Goal: Download file/media

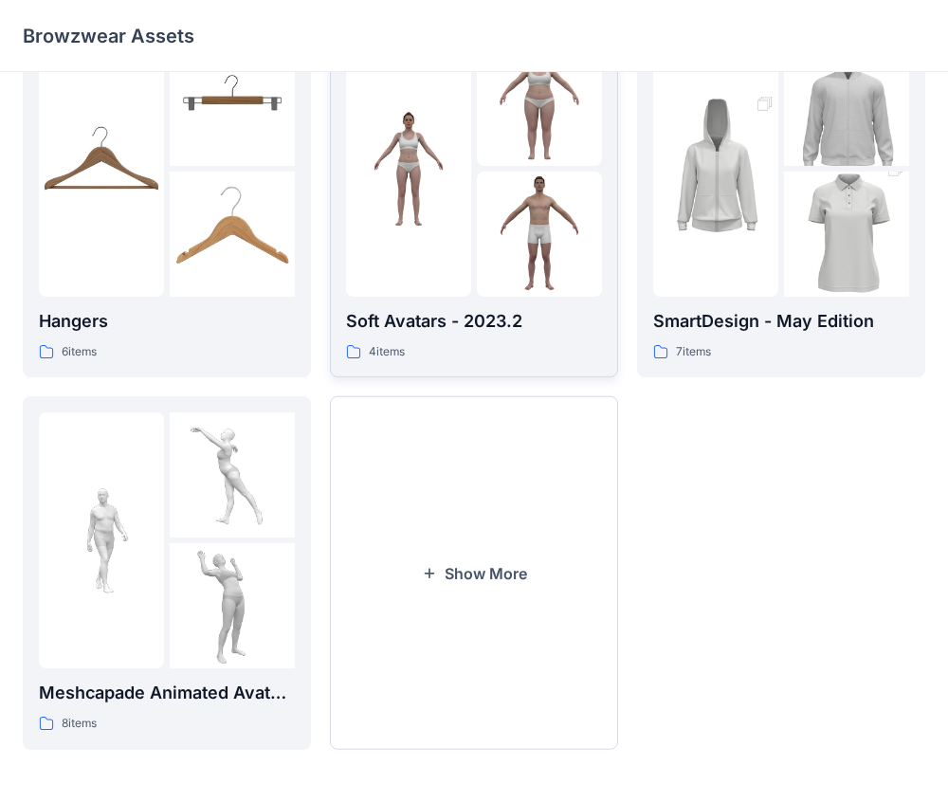
scroll to position [426, 0]
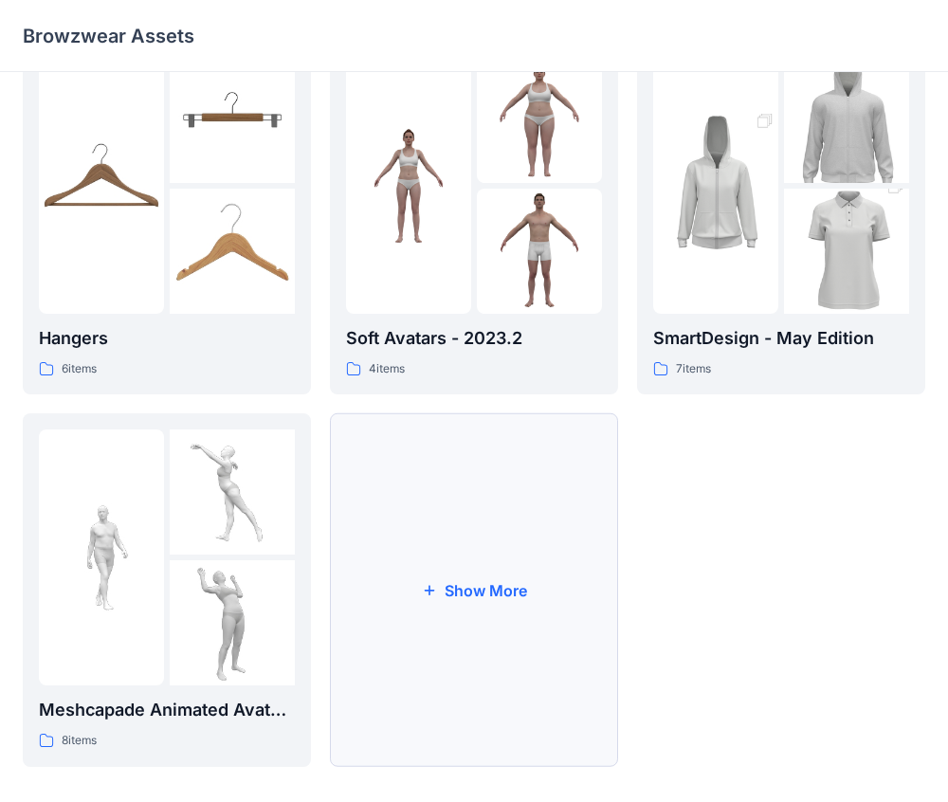
click at [448, 558] on button "Show More" at bounding box center [474, 591] width 288 height 354
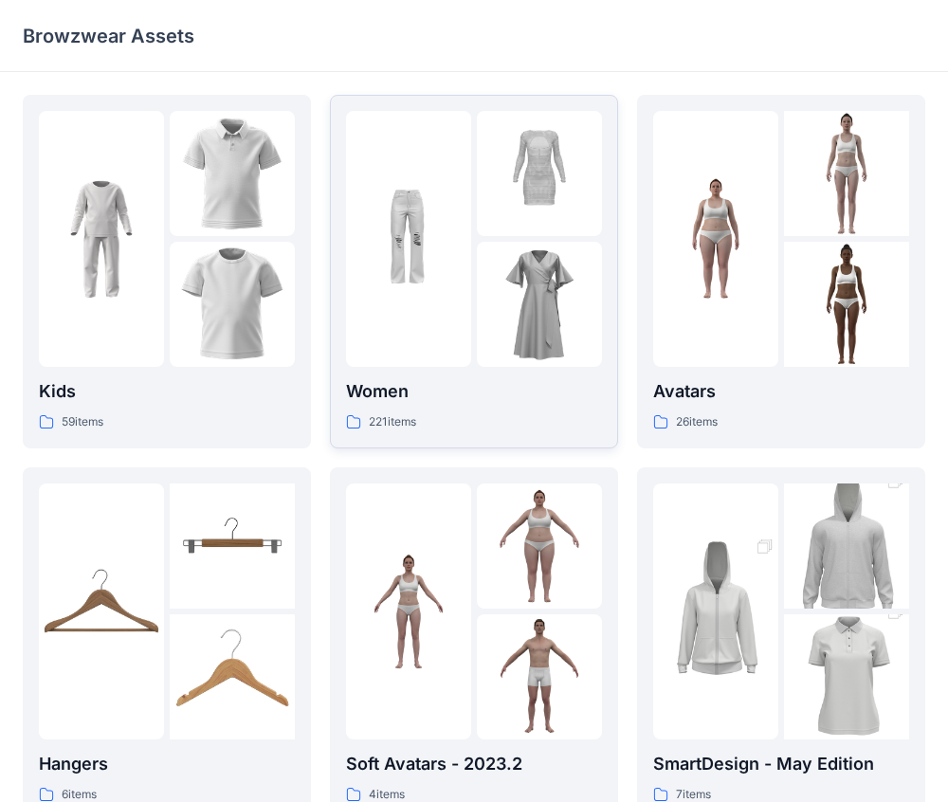
click at [442, 321] on div at bounding box center [408, 239] width 125 height 256
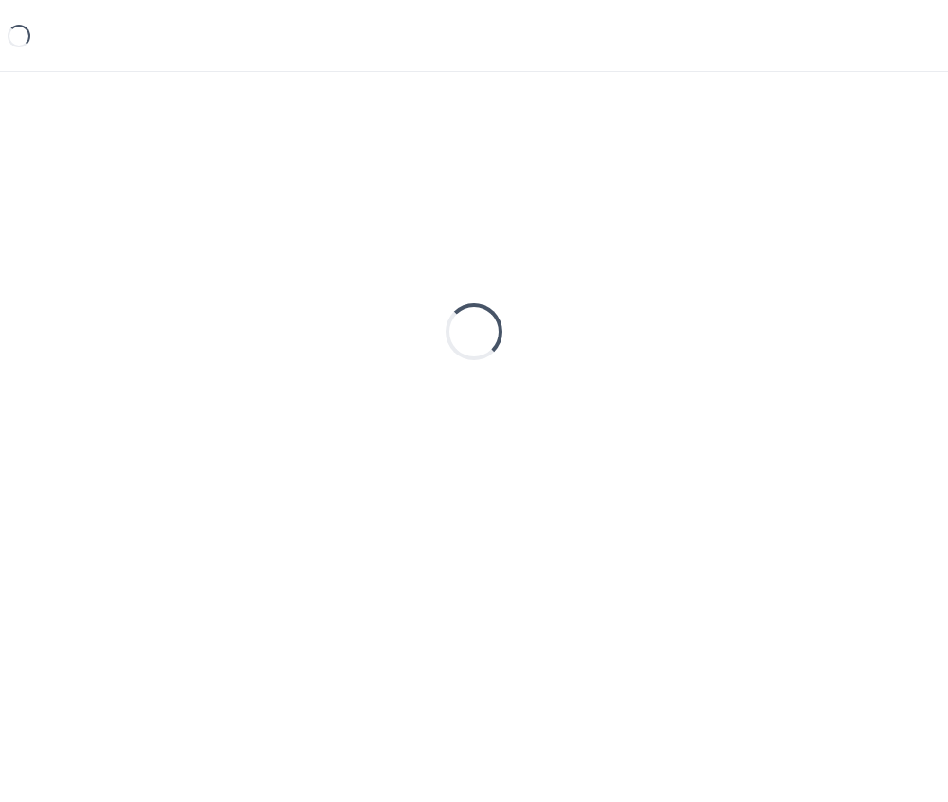
click at [442, 321] on div "Loading..." at bounding box center [474, 332] width 903 height 474
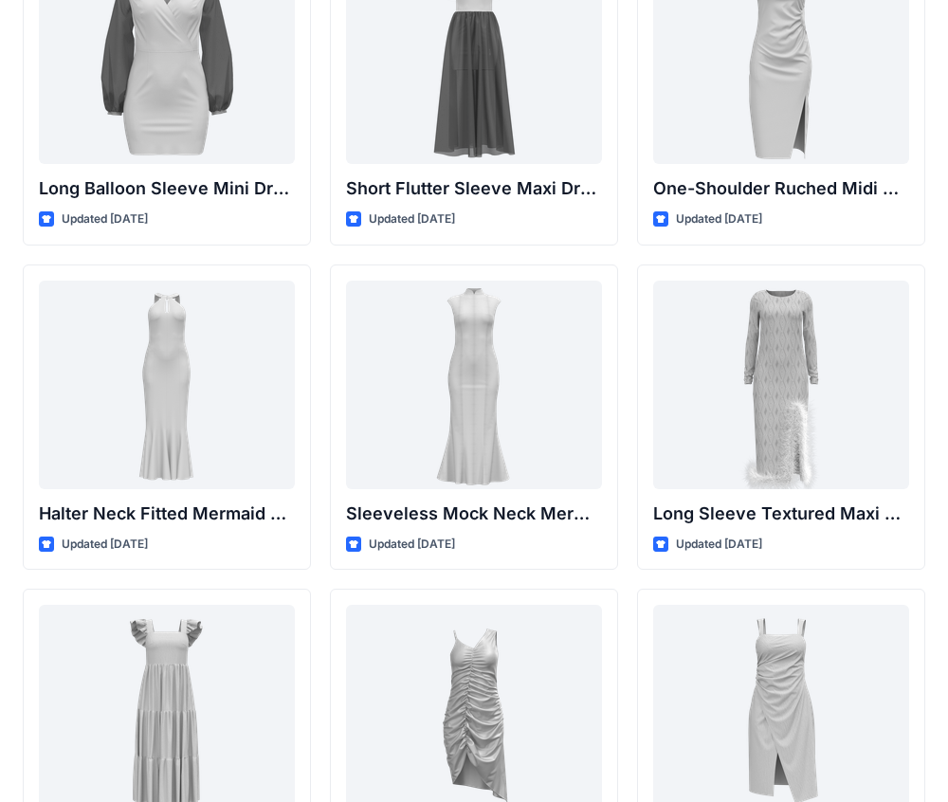
scroll to position [794, 0]
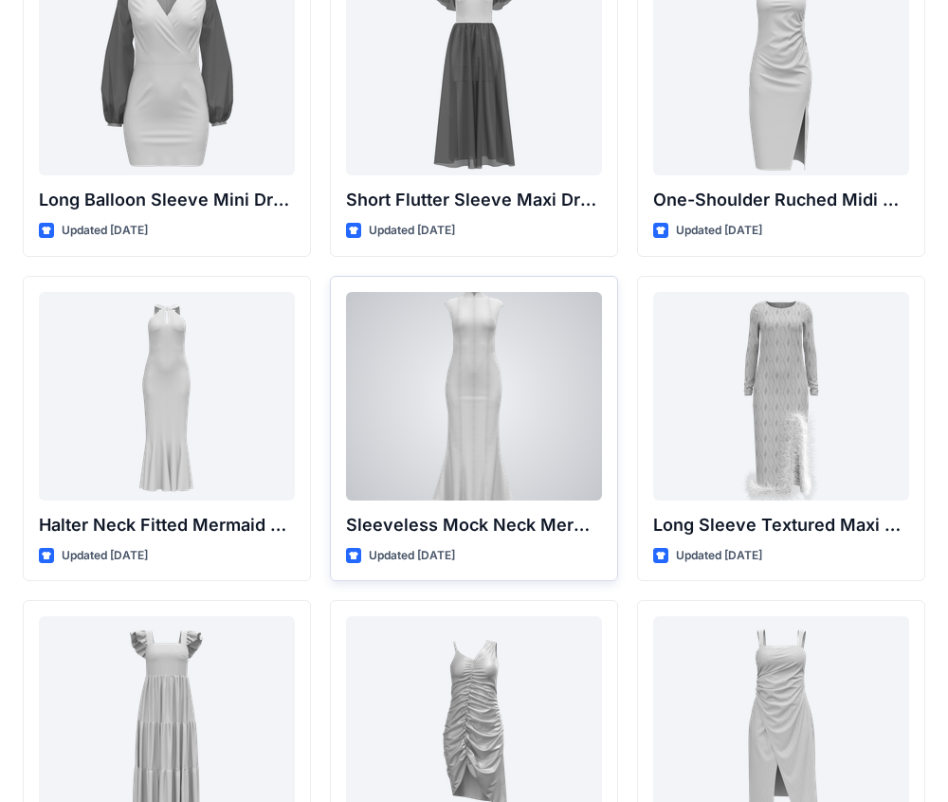
click at [444, 392] on div at bounding box center [474, 396] width 256 height 209
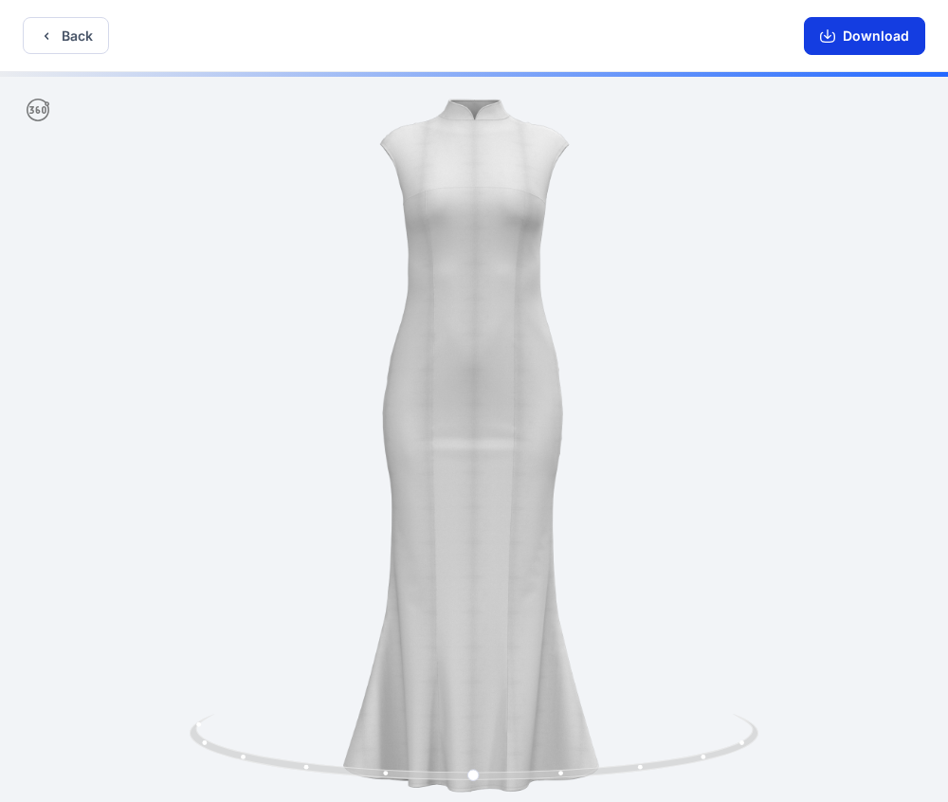
click at [818, 47] on button "Download" at bounding box center [864, 36] width 121 height 38
